Goal: Check status: Check status

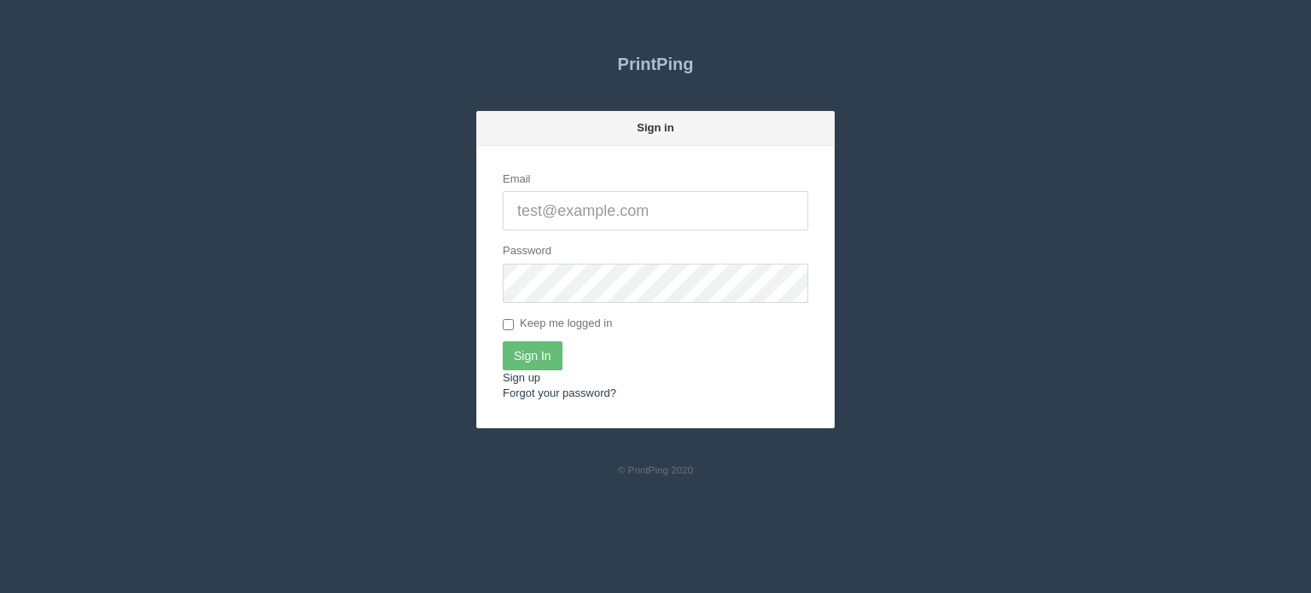
type input "[EMAIL_ADDRESS][DOMAIN_NAME]"
click at [527, 365] on input "Sign In" at bounding box center [533, 356] width 60 height 29
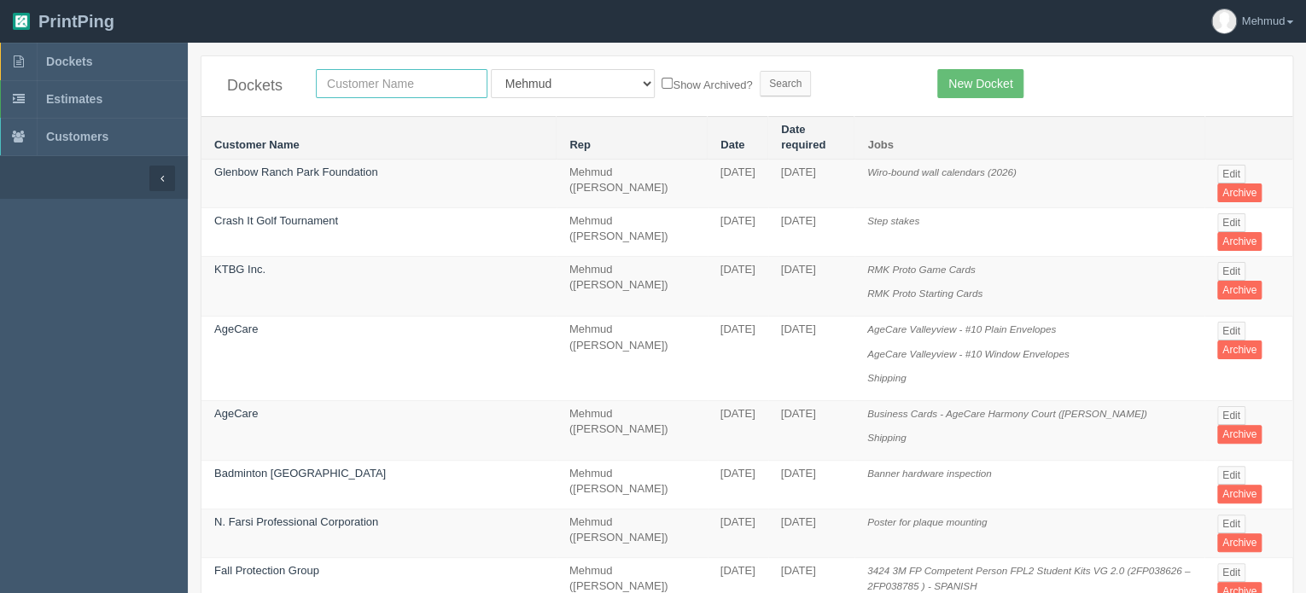
click at [357, 91] on input "text" at bounding box center [402, 83] width 172 height 29
type input "swat"
click at [760, 86] on input "Search" at bounding box center [785, 84] width 51 height 26
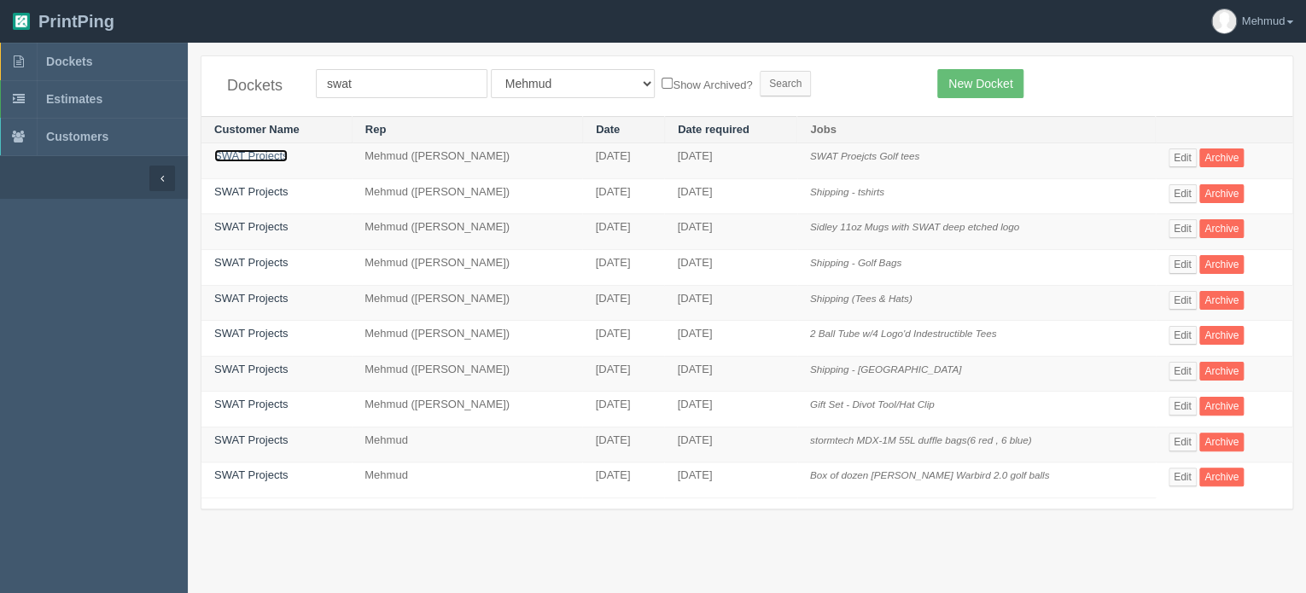
click at [260, 151] on link "SWAT Projects" at bounding box center [250, 155] width 73 height 13
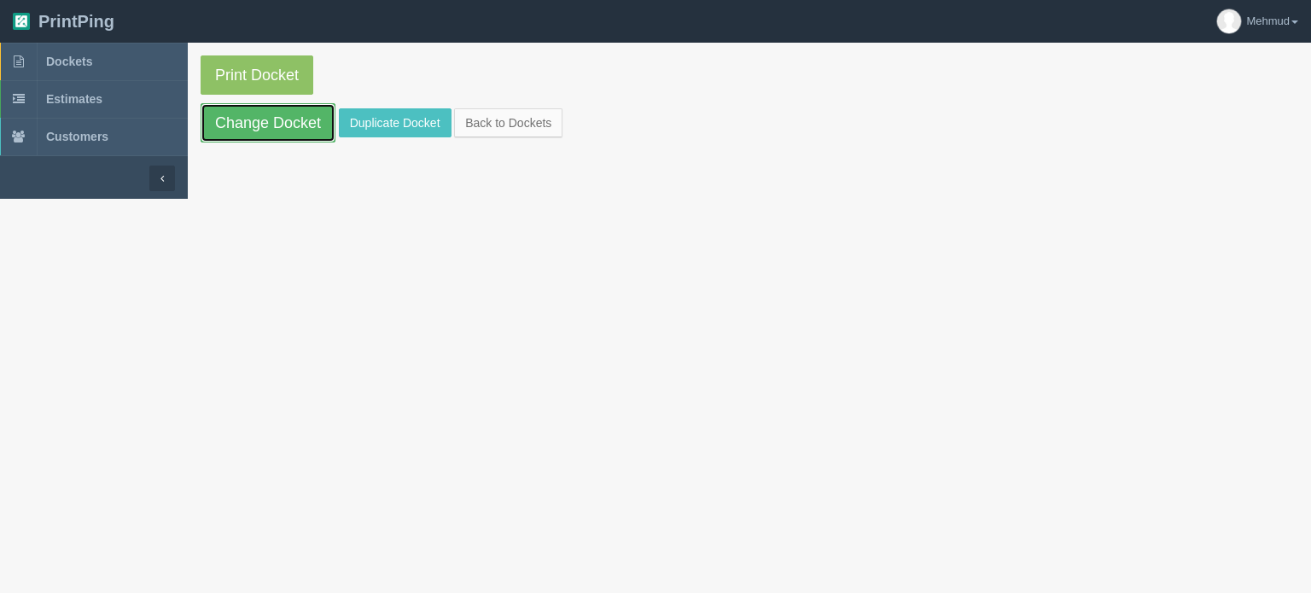
click at [261, 133] on link "Change Docket" at bounding box center [268, 122] width 135 height 39
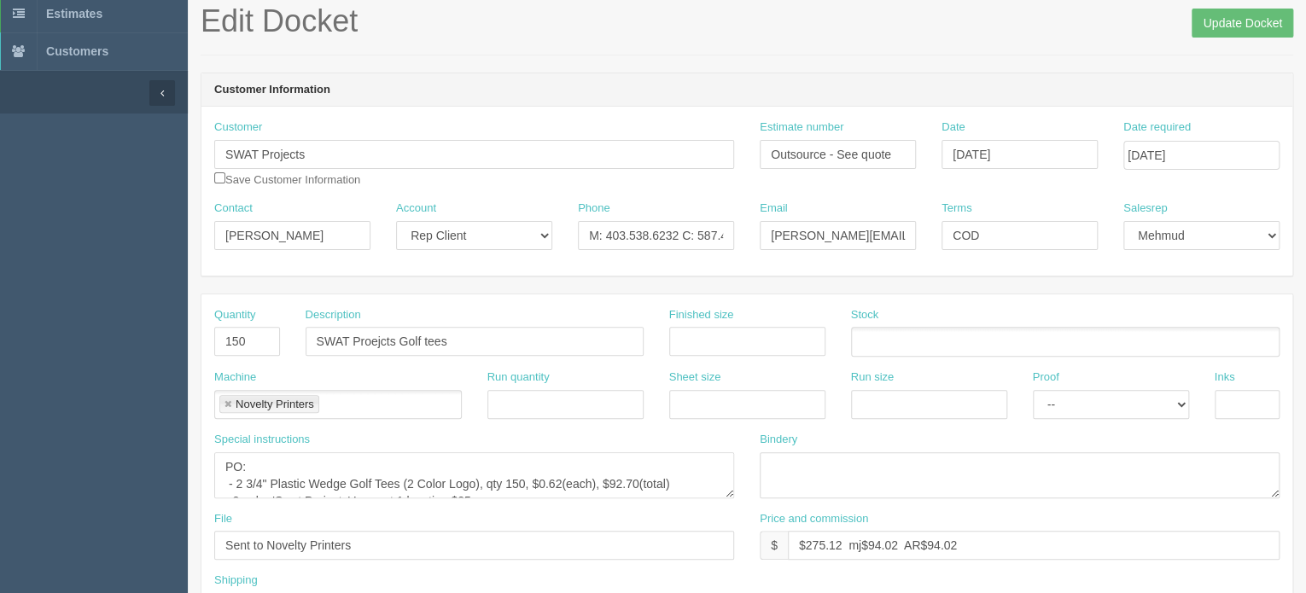
scroll to position [171, 0]
